Goal: Communication & Community: Connect with others

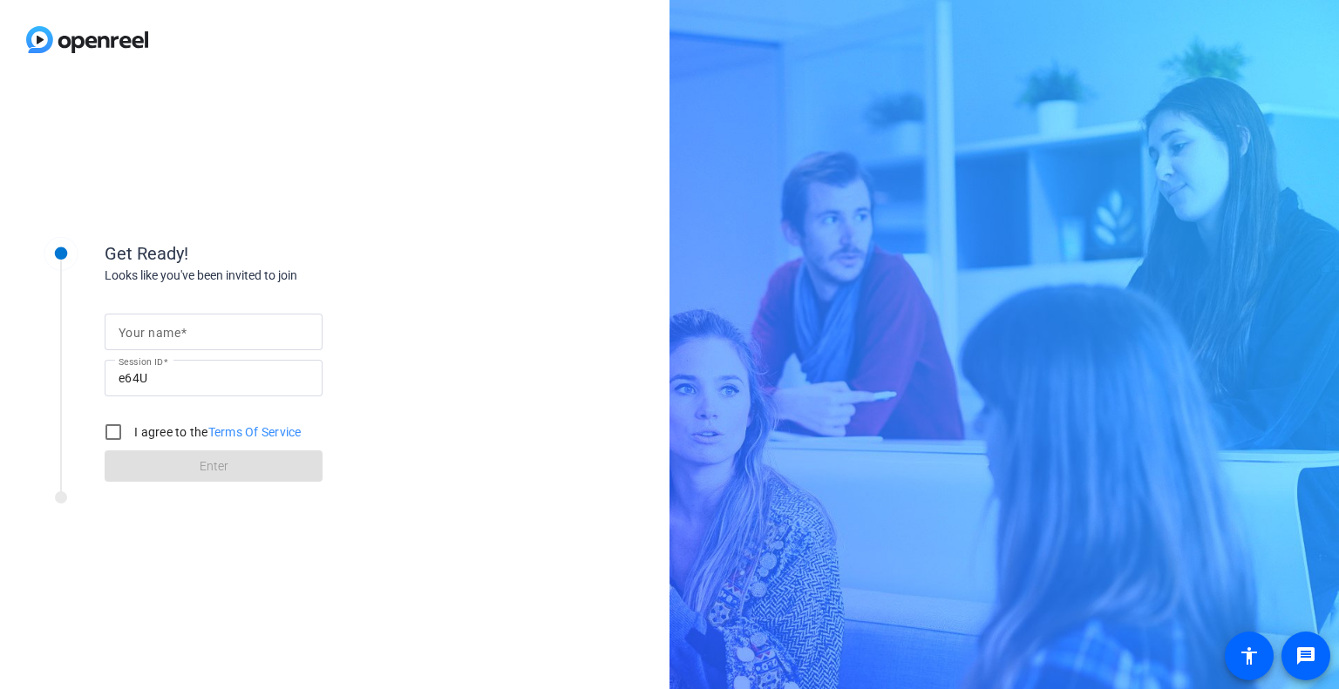
click at [214, 341] on input "Your name" at bounding box center [214, 332] width 190 height 21
type input "[PERSON_NAME]"
click at [153, 435] on label "I agree to the Terms Of Service" at bounding box center [216, 432] width 171 height 17
click at [131, 435] on input "I agree to the Terms Of Service" at bounding box center [113, 432] width 35 height 35
checkbox input "true"
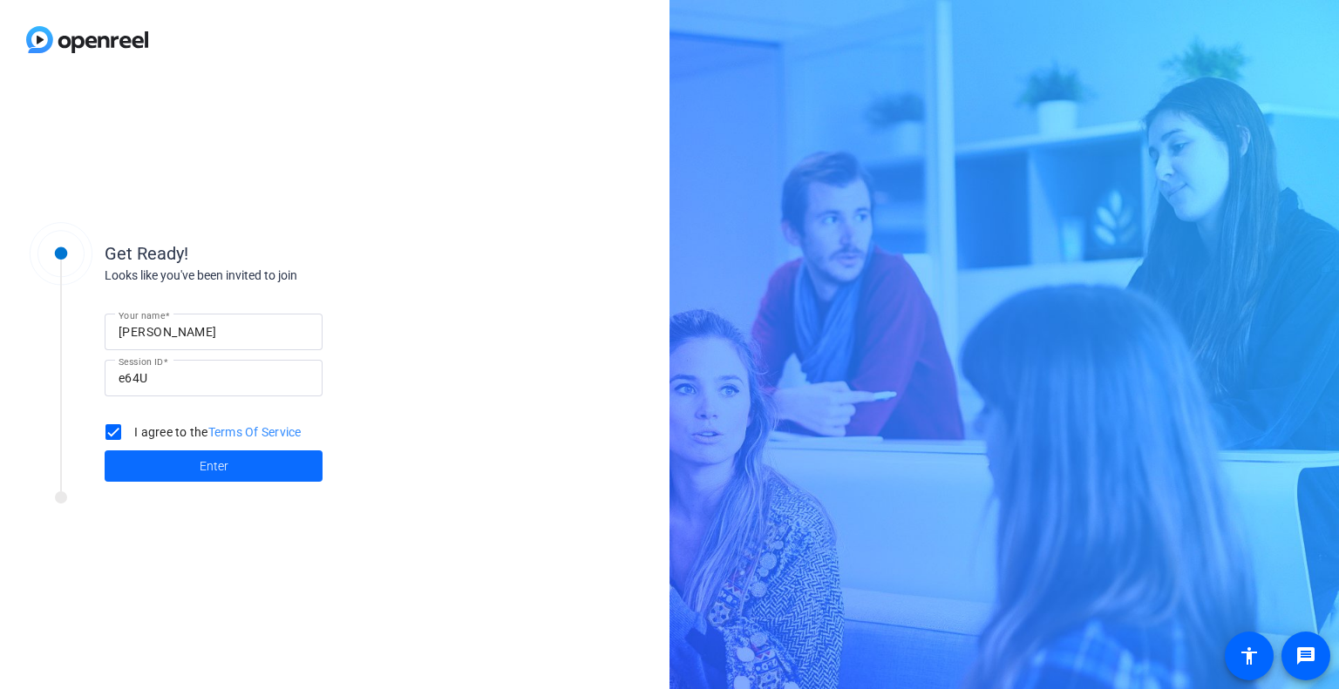
click at [193, 458] on span at bounding box center [214, 466] width 218 height 42
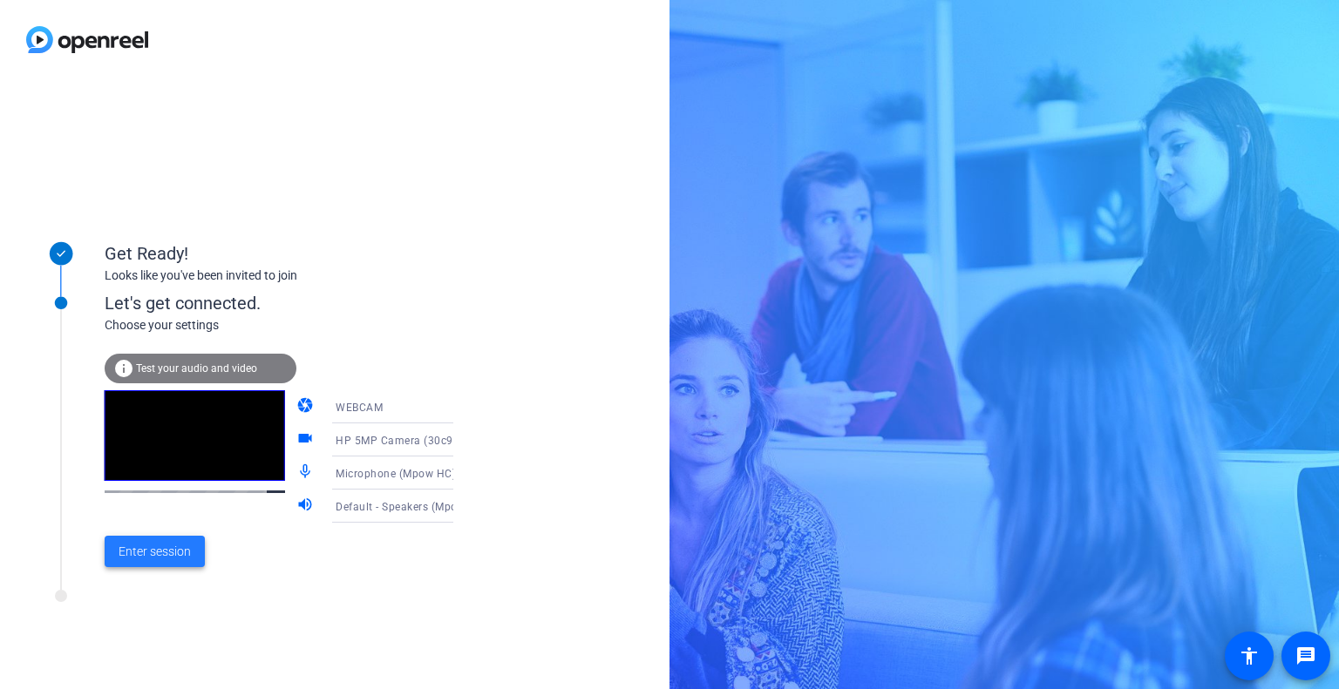
click at [164, 546] on span "Enter session" at bounding box center [155, 552] width 72 height 18
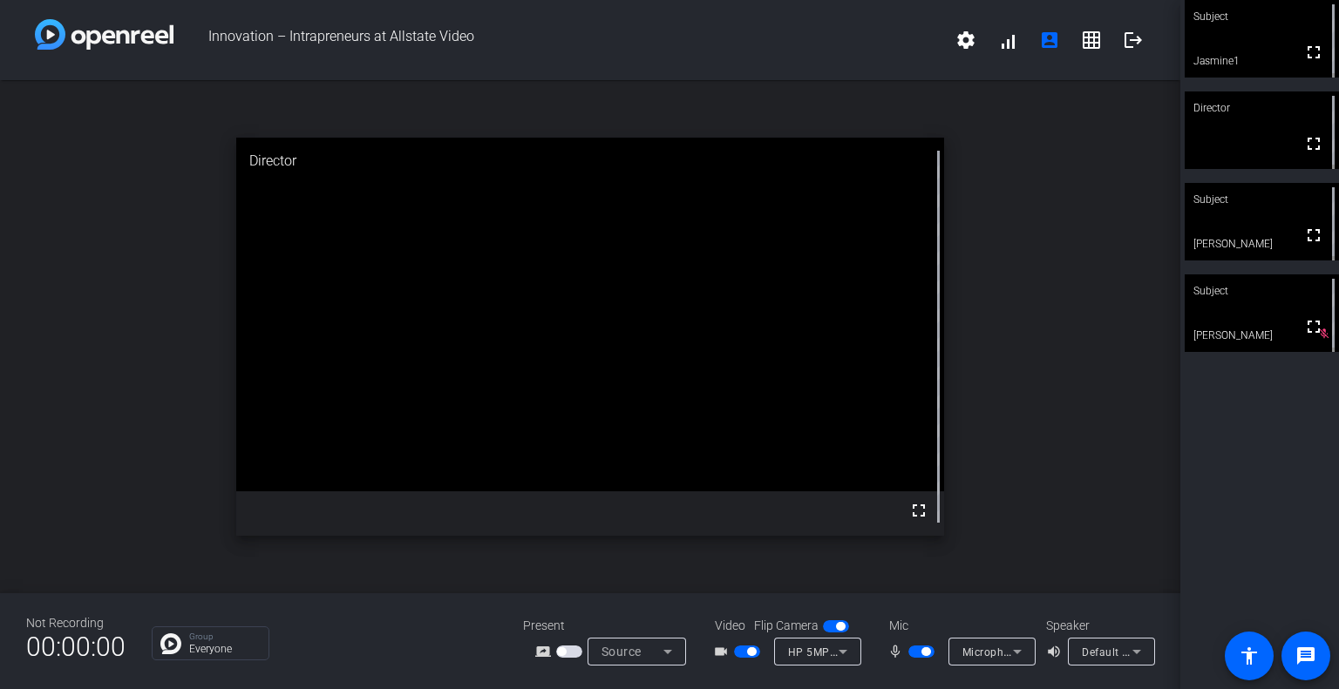
click at [163, 386] on div "open_in_new Director fullscreen" at bounding box center [590, 336] width 1180 height 513
click at [1063, 433] on div "open_in_new Director fullscreen" at bounding box center [590, 336] width 1180 height 513
drag, startPoint x: 1305, startPoint y: 55, endPoint x: 1305, endPoint y: 160, distance: 105.5
click at [1305, 55] on mat-icon "fullscreen" at bounding box center [1313, 52] width 21 height 21
click at [1056, 270] on div "open_in_new Subject fullscreen Jasmine1" at bounding box center [590, 336] width 1180 height 513
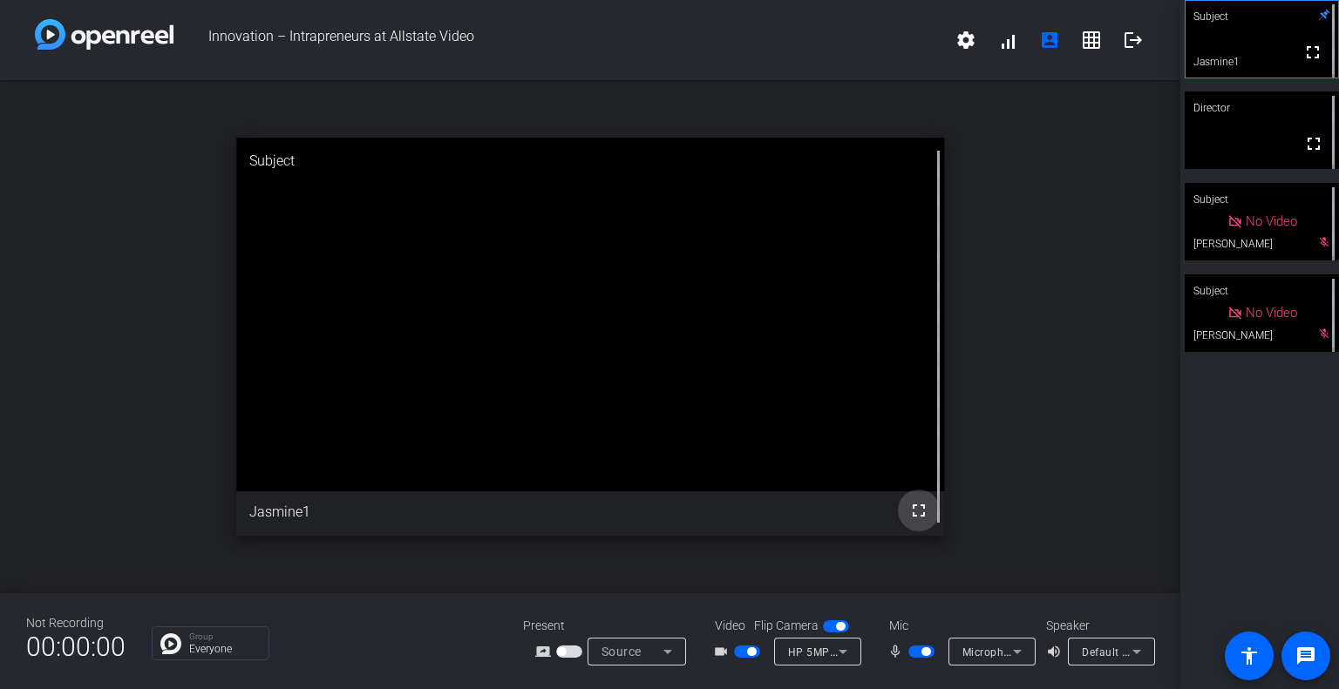
click at [913, 511] on mat-icon "fullscreen" at bounding box center [918, 510] width 21 height 21
click at [1305, 139] on mat-icon "fullscreen" at bounding box center [1313, 143] width 21 height 21
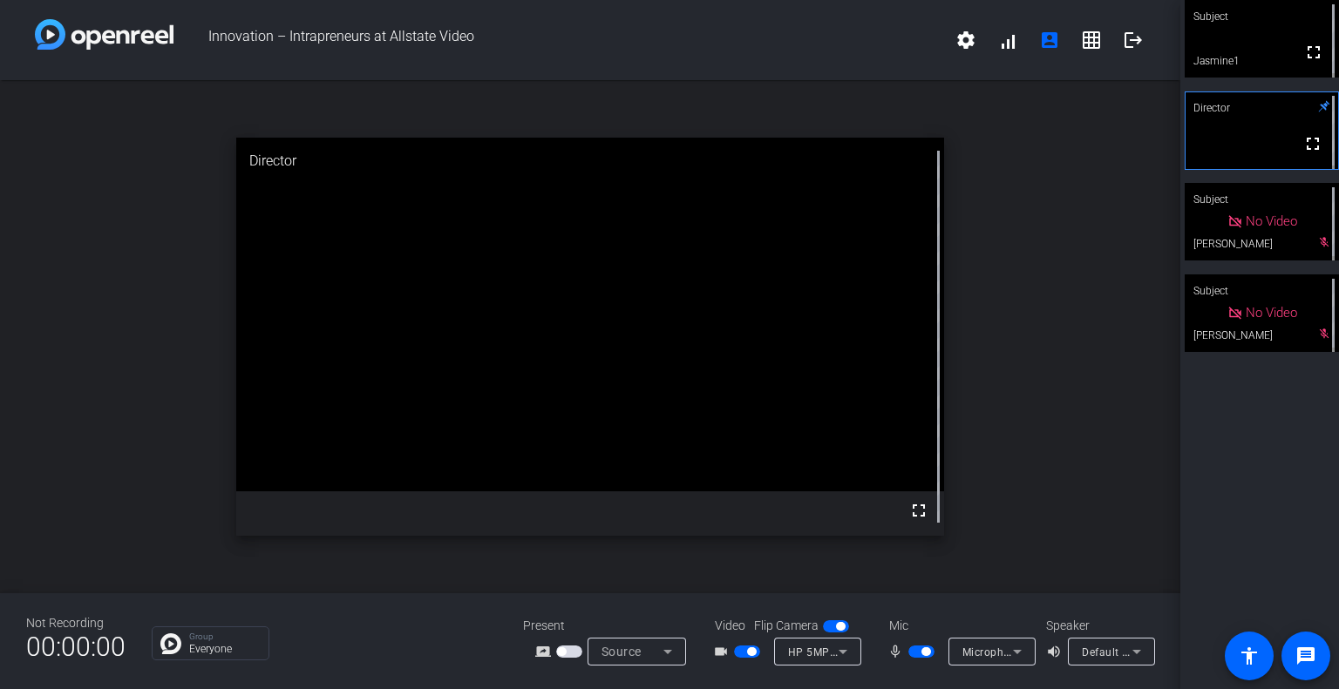
click at [1038, 404] on div "open_in_new Director fullscreen" at bounding box center [590, 336] width 1180 height 513
click at [349, 335] on video at bounding box center [590, 315] width 708 height 354
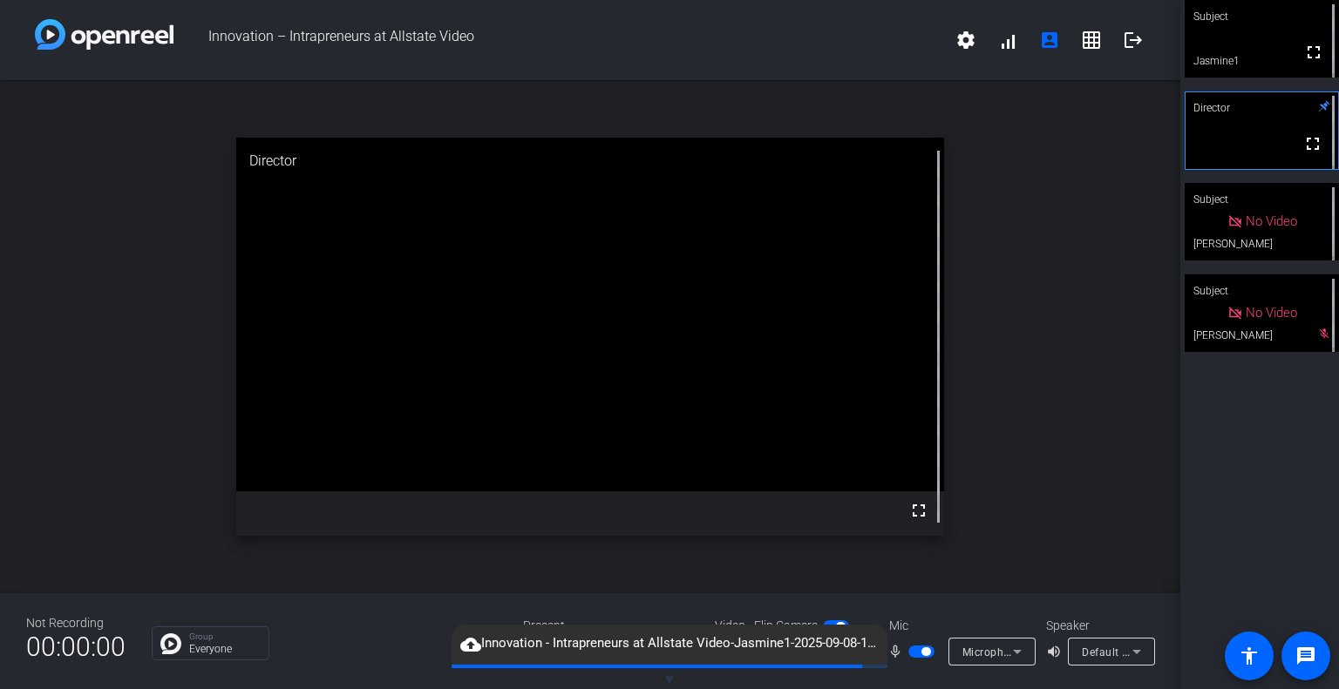
click at [425, 281] on video at bounding box center [590, 315] width 708 height 354
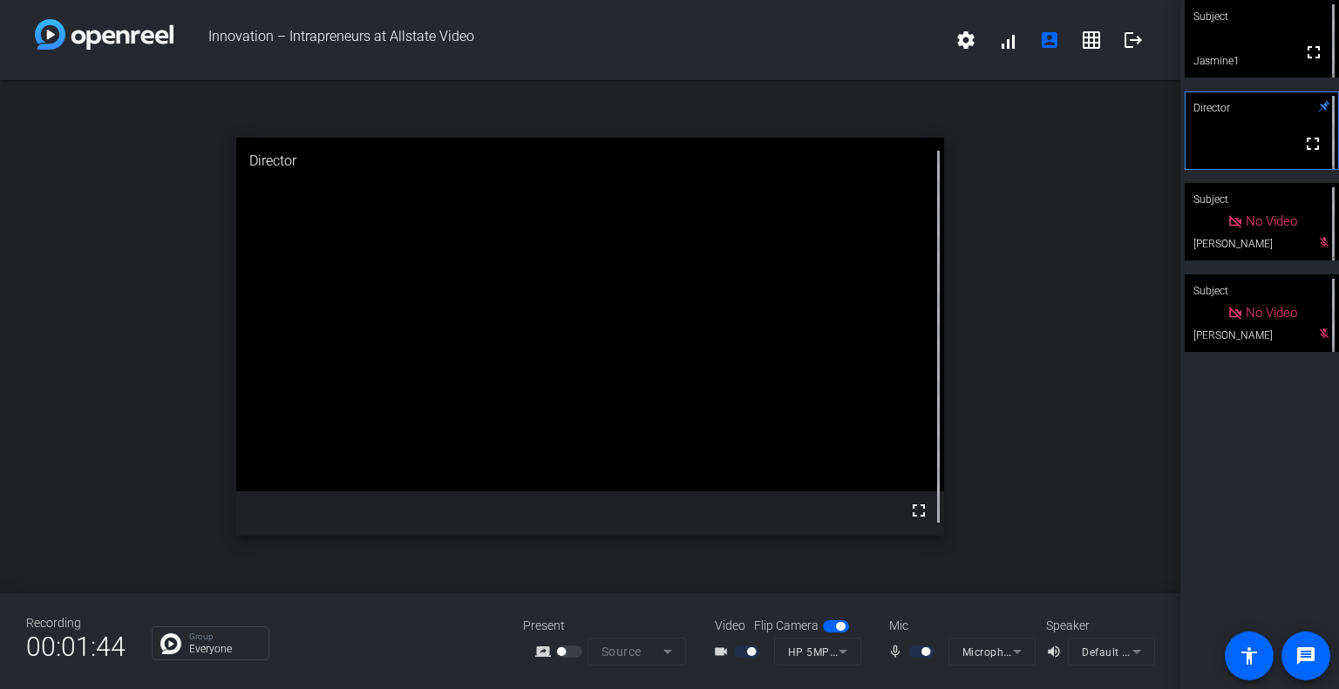
click at [297, 400] on video at bounding box center [590, 315] width 708 height 354
click at [368, 370] on video at bounding box center [590, 315] width 708 height 354
click at [194, 261] on div "open_in_new Director fullscreen" at bounding box center [590, 336] width 1180 height 513
